Goal: Task Accomplishment & Management: Complete application form

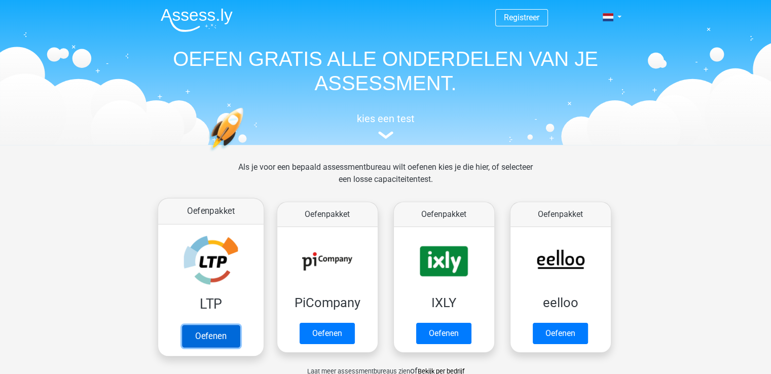
click at [215, 338] on link "Oefenen" at bounding box center [211, 336] width 58 height 22
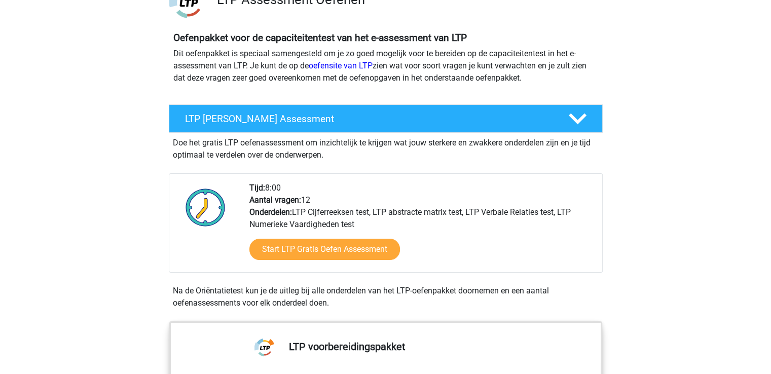
scroll to position [118, 0]
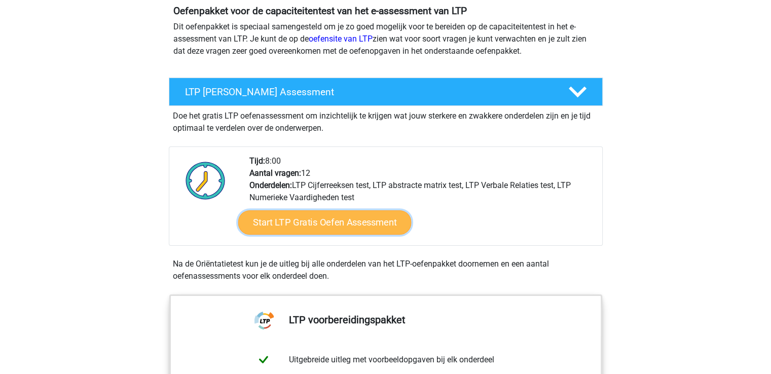
click at [312, 229] on link "Start LTP Gratis Oefen Assessment" at bounding box center [324, 222] width 173 height 24
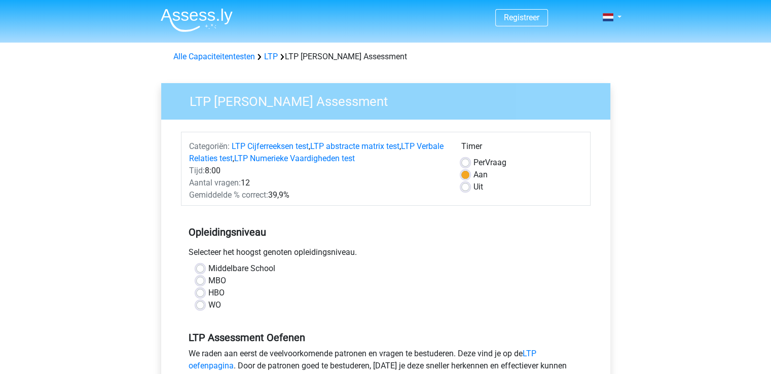
click at [208, 295] on label "HBO" at bounding box center [216, 293] width 16 height 12
click at [201, 295] on input "HBO" at bounding box center [200, 292] width 8 height 10
radio input "true"
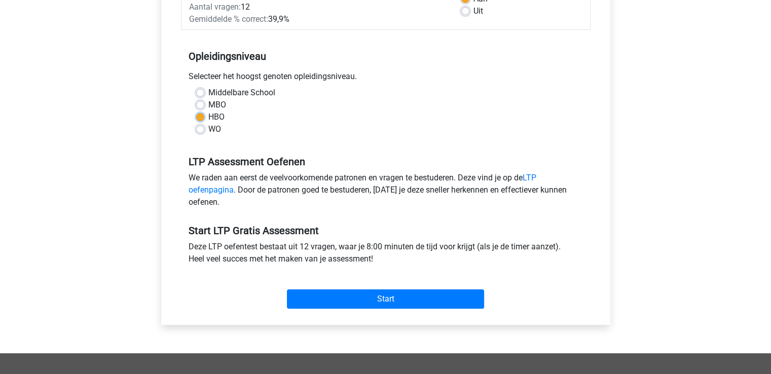
scroll to position [175, 0]
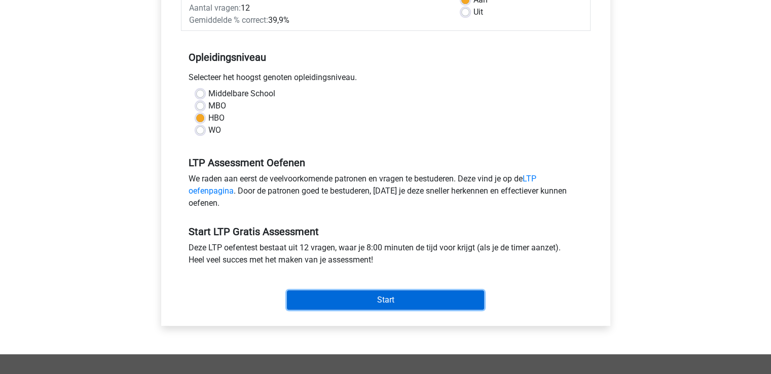
click at [366, 297] on input "Start" at bounding box center [385, 300] width 197 height 19
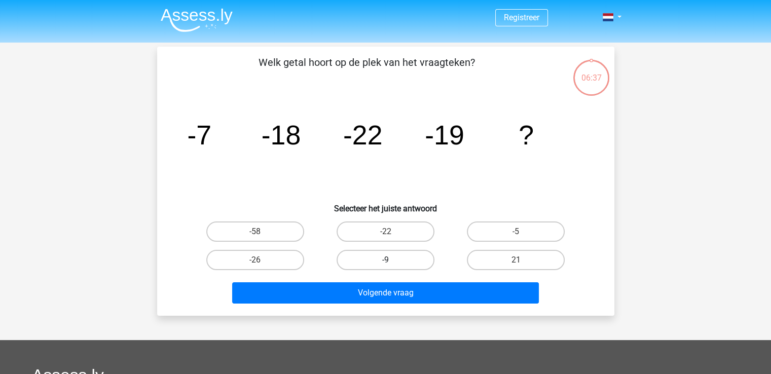
click at [379, 258] on label "-9" at bounding box center [386, 260] width 98 height 20
click at [385, 260] on input "-9" at bounding box center [388, 263] width 7 height 7
radio input "true"
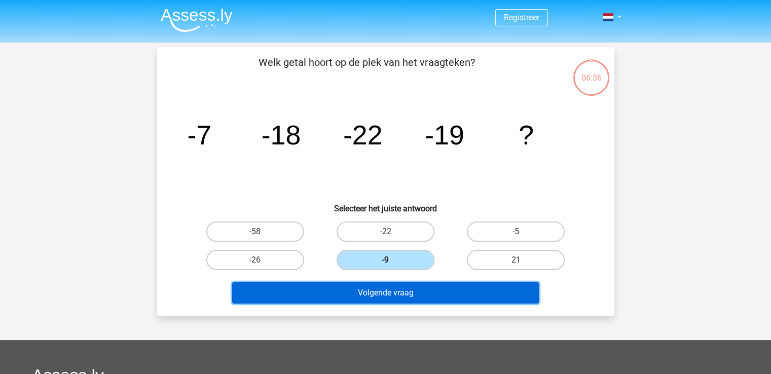
click at [380, 288] on button "Volgende vraag" at bounding box center [385, 293] width 307 height 21
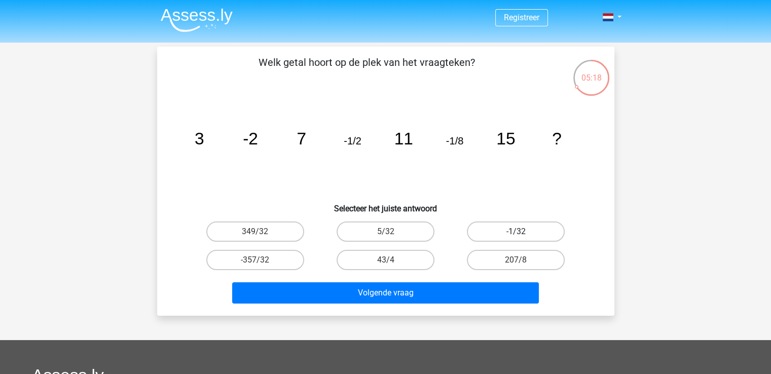
click at [504, 229] on label "-1/32" at bounding box center [516, 232] width 98 height 20
click at [516, 232] on input "-1/32" at bounding box center [519, 235] width 7 height 7
radio input "true"
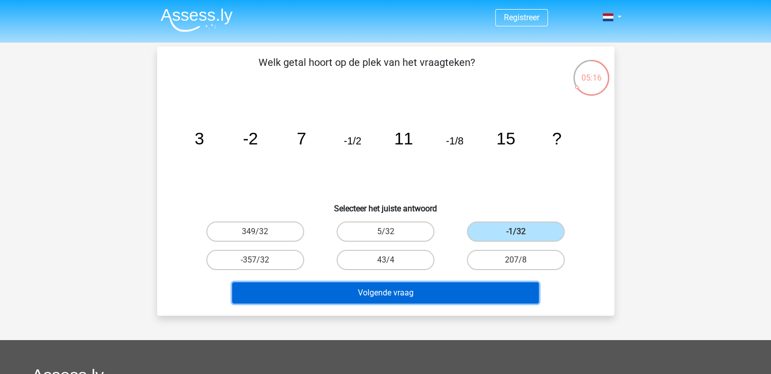
click at [454, 296] on button "Volgende vraag" at bounding box center [385, 293] width 307 height 21
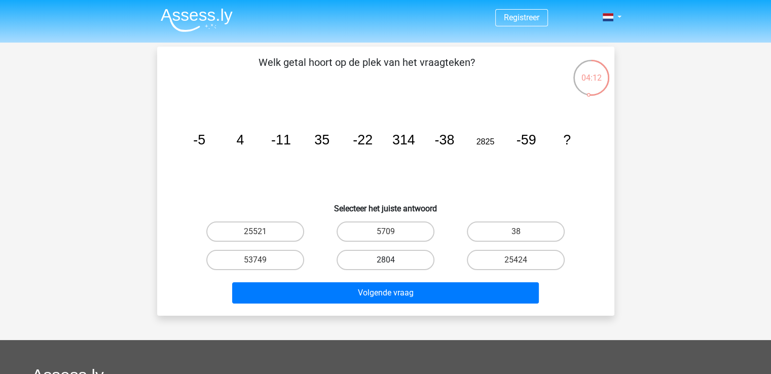
click at [408, 259] on label "2804" at bounding box center [386, 260] width 98 height 20
click at [392, 260] on input "2804" at bounding box center [388, 263] width 7 height 7
radio input "true"
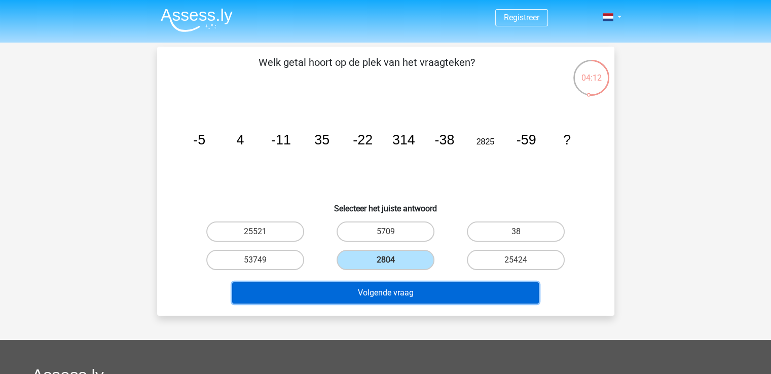
click at [409, 286] on button "Volgende vraag" at bounding box center [385, 293] width 307 height 21
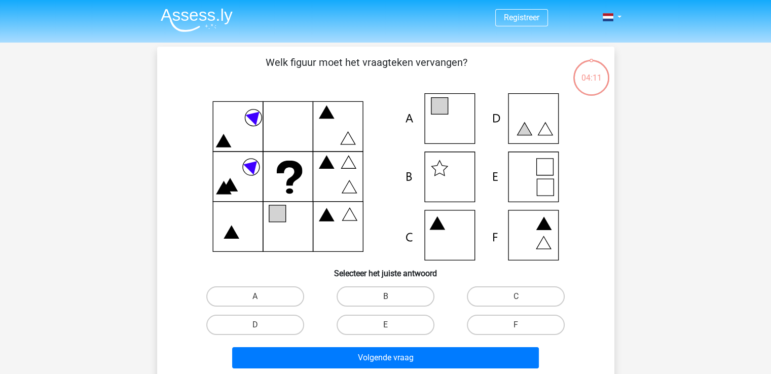
scroll to position [47, 0]
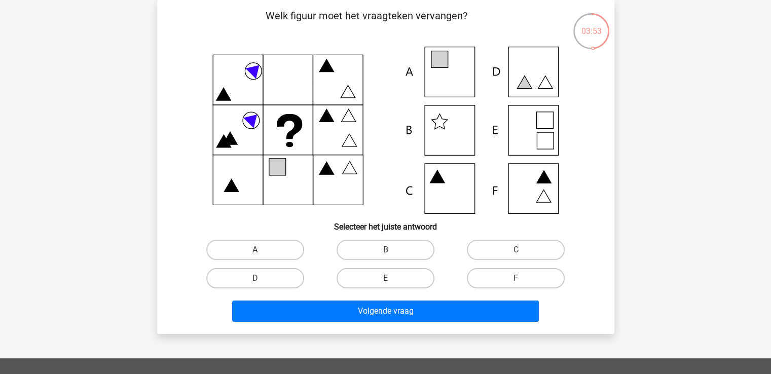
click at [268, 244] on label "A" at bounding box center [255, 250] width 98 height 20
click at [262, 250] on input "A" at bounding box center [258, 253] width 7 height 7
radio input "true"
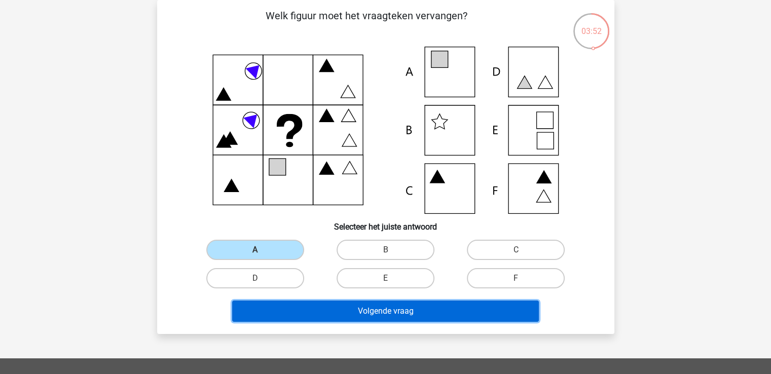
click at [422, 309] on button "Volgende vraag" at bounding box center [385, 311] width 307 height 21
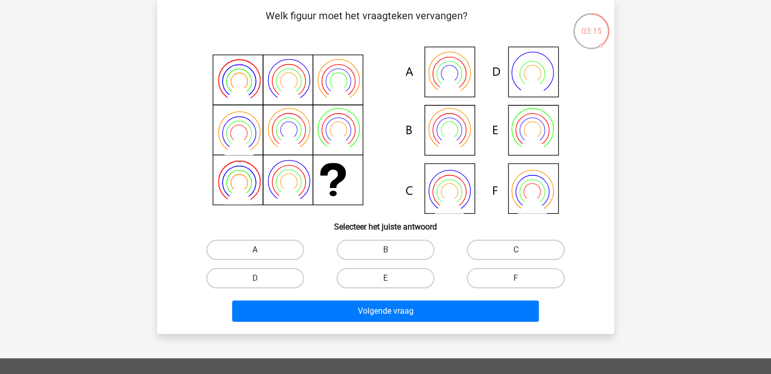
click at [230, 244] on label "A" at bounding box center [255, 250] width 98 height 20
click at [255, 250] on input "A" at bounding box center [258, 253] width 7 height 7
radio input "true"
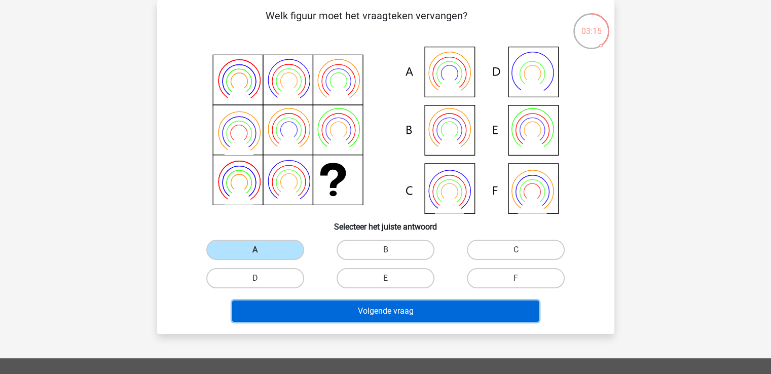
click at [331, 313] on button "Volgende vraag" at bounding box center [385, 311] width 307 height 21
